Goal: Task Accomplishment & Management: Manage account settings

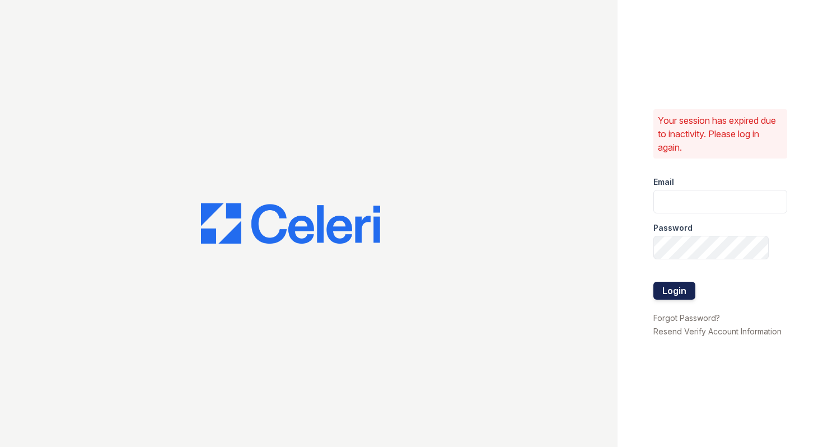
type input "[EMAIL_ADDRESS][DOMAIN_NAME]"
click at [676, 293] on button "Login" at bounding box center [674, 291] width 42 height 18
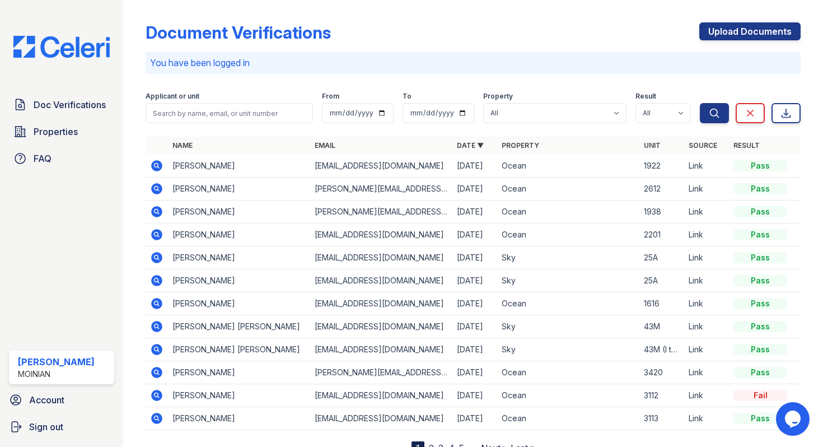
scroll to position [1, 0]
